Goal: Transaction & Acquisition: Subscribe to service/newsletter

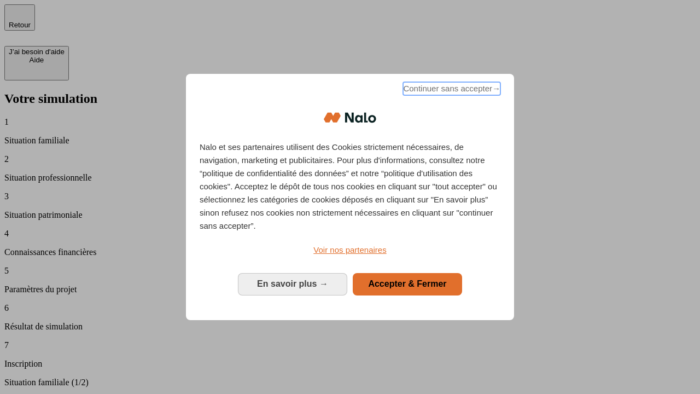
click at [451, 90] on span "Continuer sans accepter →" at bounding box center [451, 88] width 97 height 13
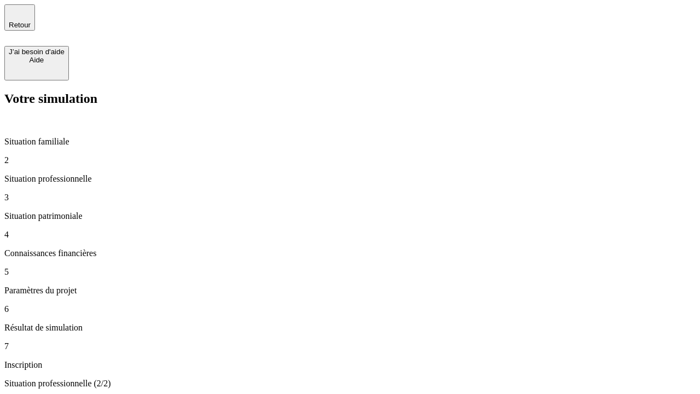
type input "30 000"
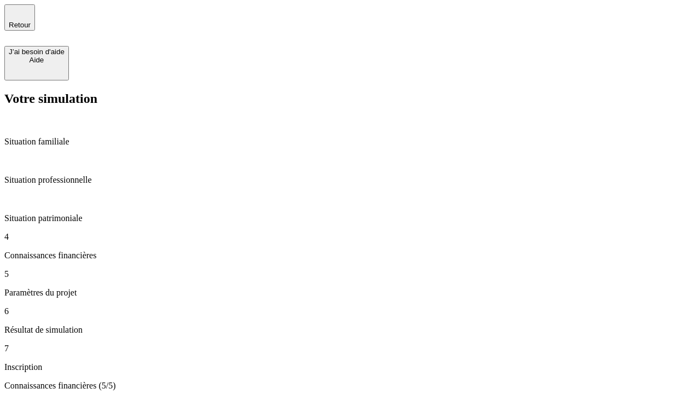
type input "25"
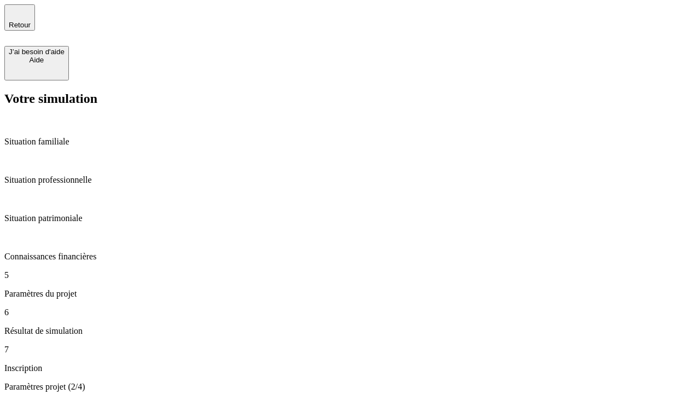
type input "64"
type input "1 000"
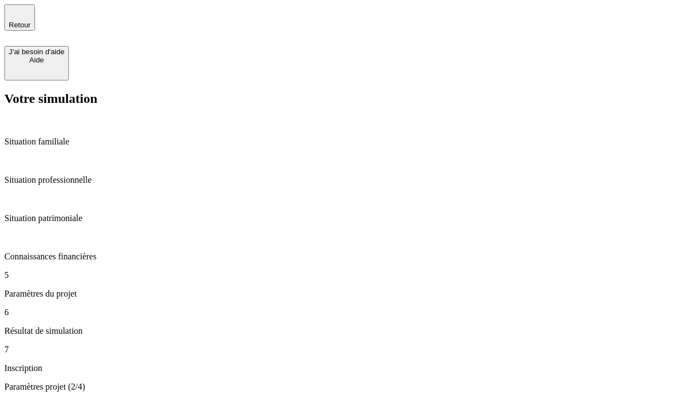
type input "640"
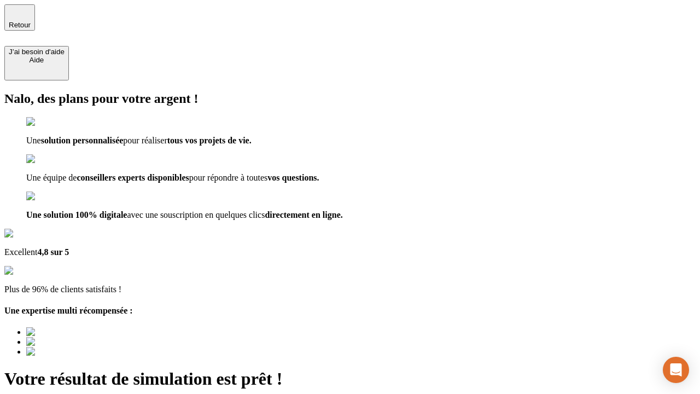
type input "[EMAIL_ADDRESS][PERSON_NAME][DOMAIN_NAME]"
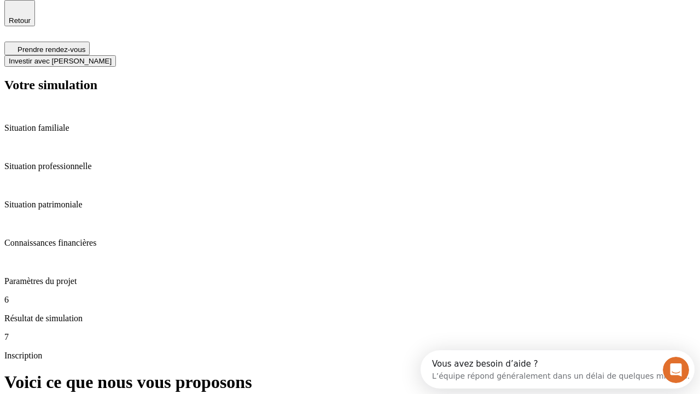
click at [112, 57] on span "Investir avec [PERSON_NAME]" at bounding box center [60, 61] width 103 height 8
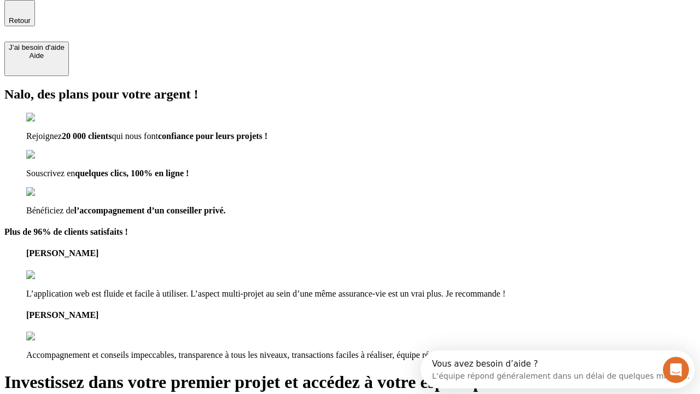
scroll to position [3, 0]
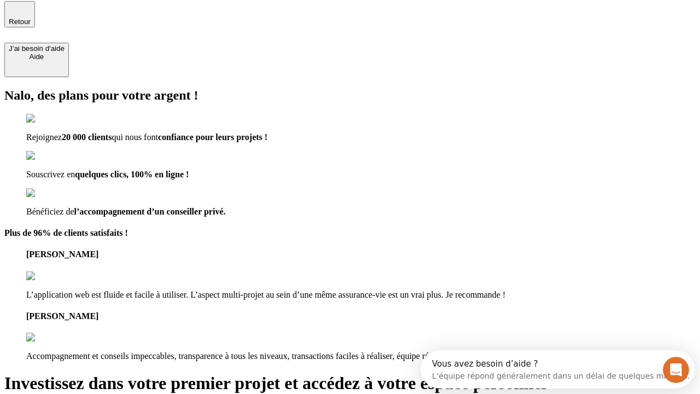
type input "[PERSON_NAME][EMAIL_ADDRESS][DOMAIN_NAME]"
